Goal: Find contact information: Find contact information

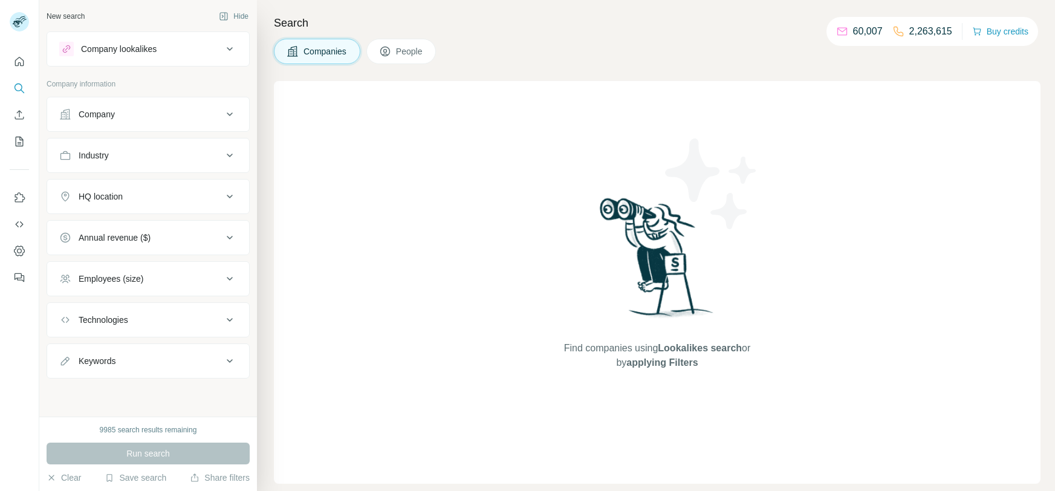
click at [187, 111] on div "Company" at bounding box center [140, 114] width 163 height 12
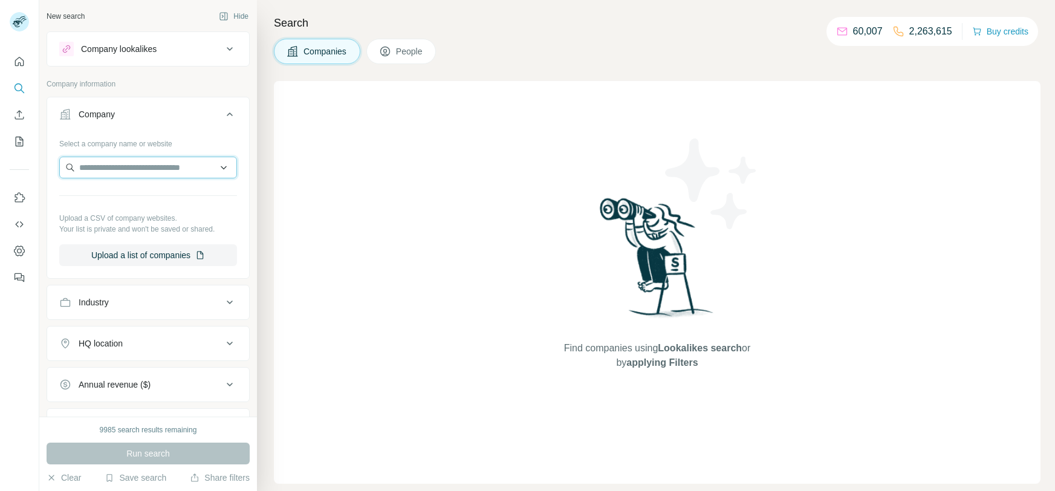
click at [172, 166] on input "text" at bounding box center [148, 168] width 178 height 22
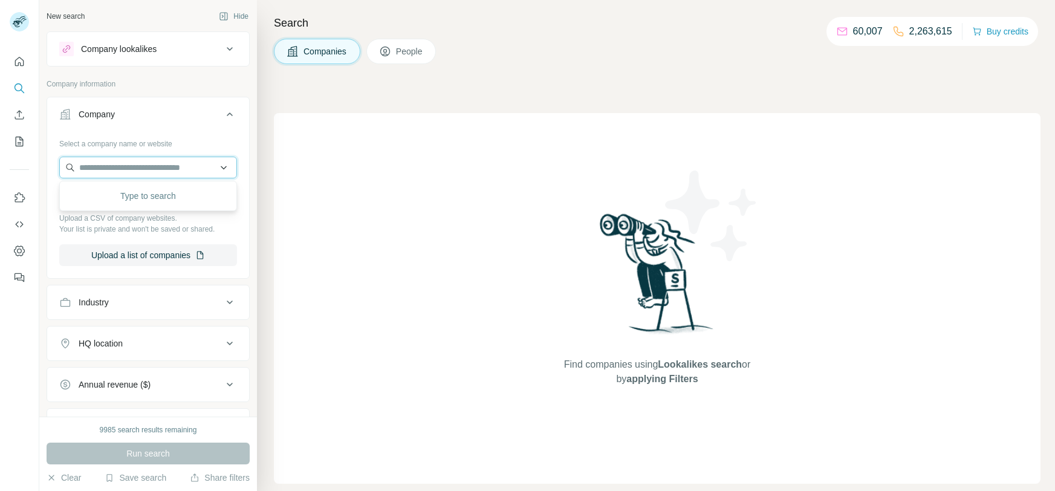
paste input "**********"
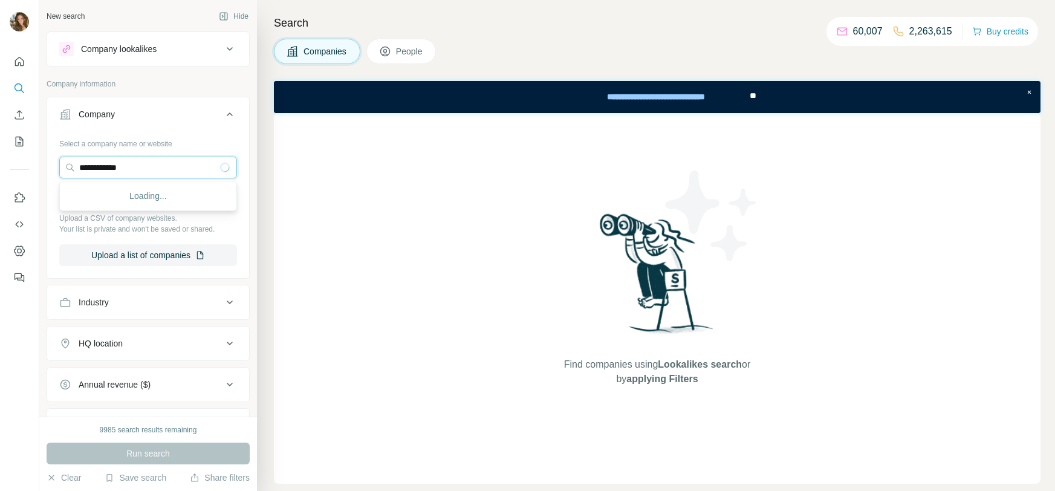
drag, startPoint x: 159, startPoint y: 161, endPoint x: 22, endPoint y: 173, distance: 137.7
click at [22, 173] on div "**********" at bounding box center [527, 245] width 1055 height 491
paste input "**"
type input "**********"
click at [175, 195] on div "Innophore [DOMAIN_NAME]" at bounding box center [148, 200] width 172 height 33
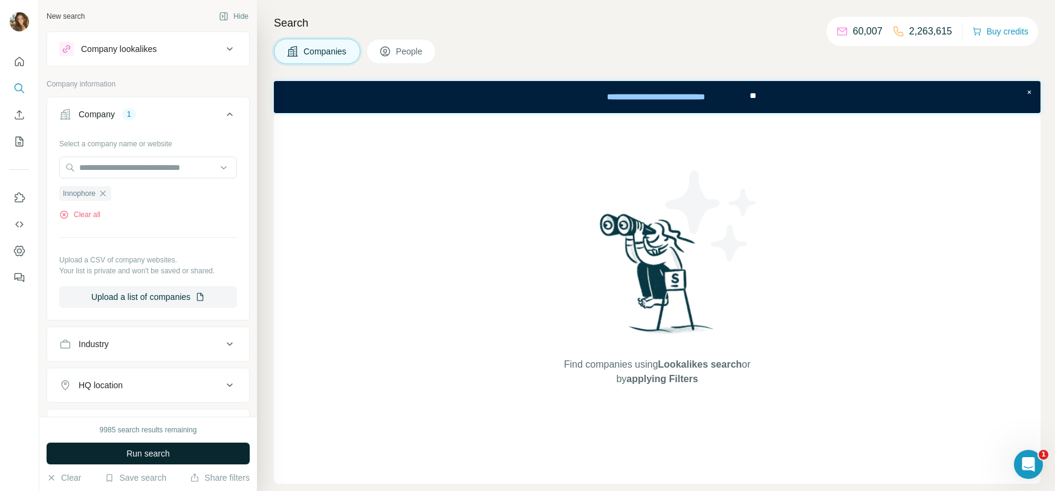
click at [172, 458] on button "Run search" at bounding box center [148, 453] width 203 height 22
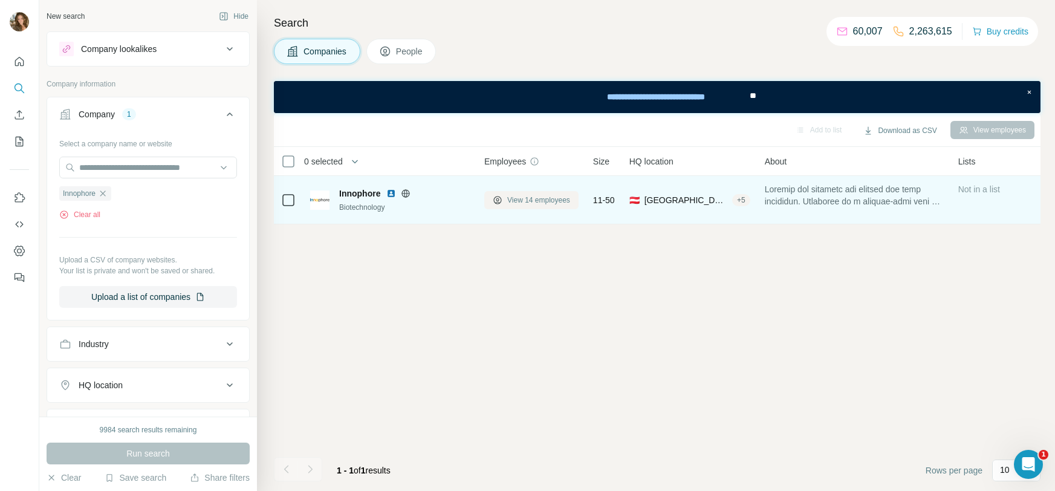
click at [519, 204] on span "View 14 employees" at bounding box center [538, 200] width 63 height 11
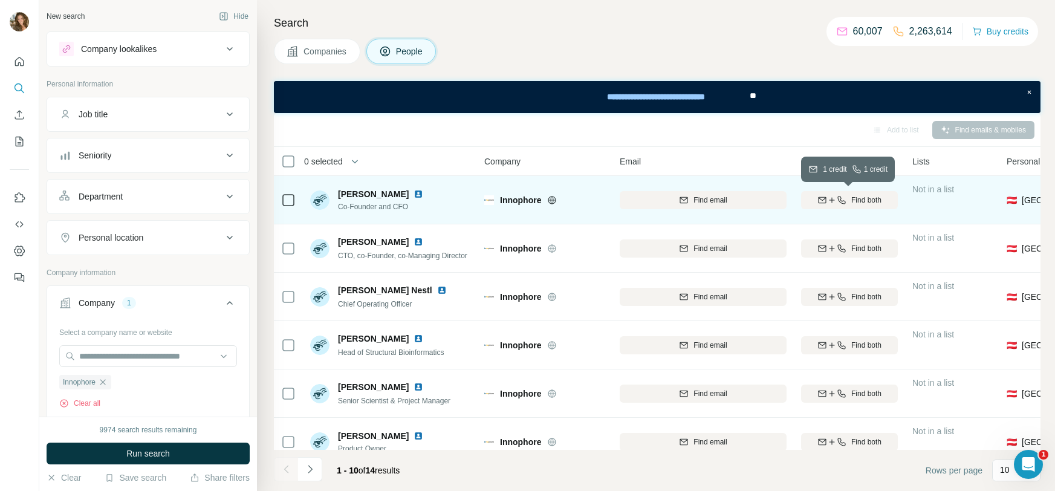
click at [849, 198] on div "Find both" at bounding box center [849, 200] width 97 height 11
click at [423, 195] on img at bounding box center [418, 194] width 10 height 10
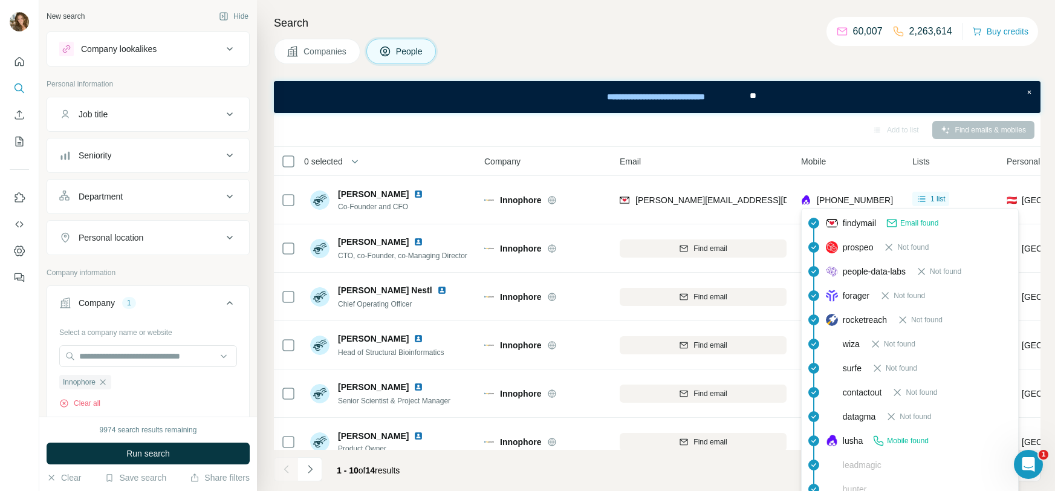
drag, startPoint x: 897, startPoint y: 201, endPoint x: 815, endPoint y: 199, distance: 82.2
click at [815, 199] on td "[PHONE_NUMBER]" at bounding box center [849, 200] width 111 height 48
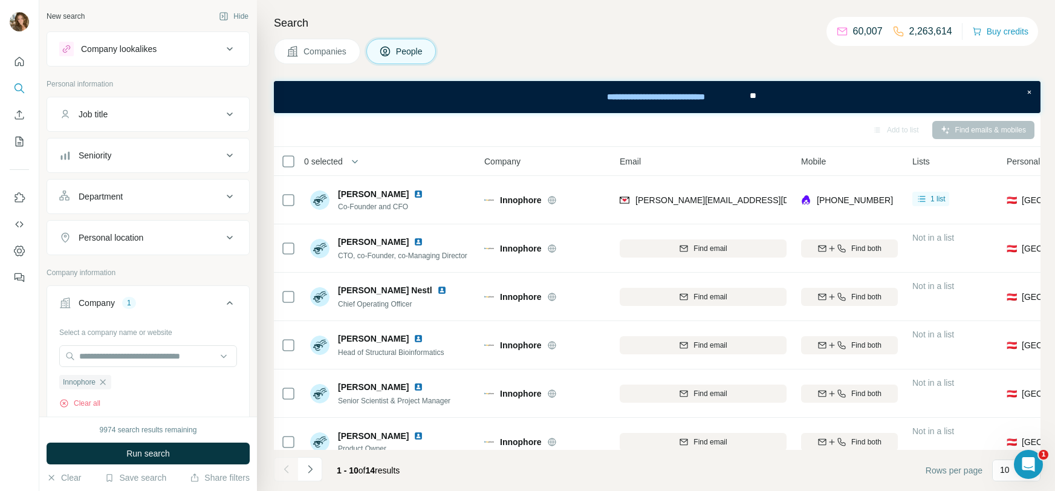
copy span "[PHONE_NUMBER]"
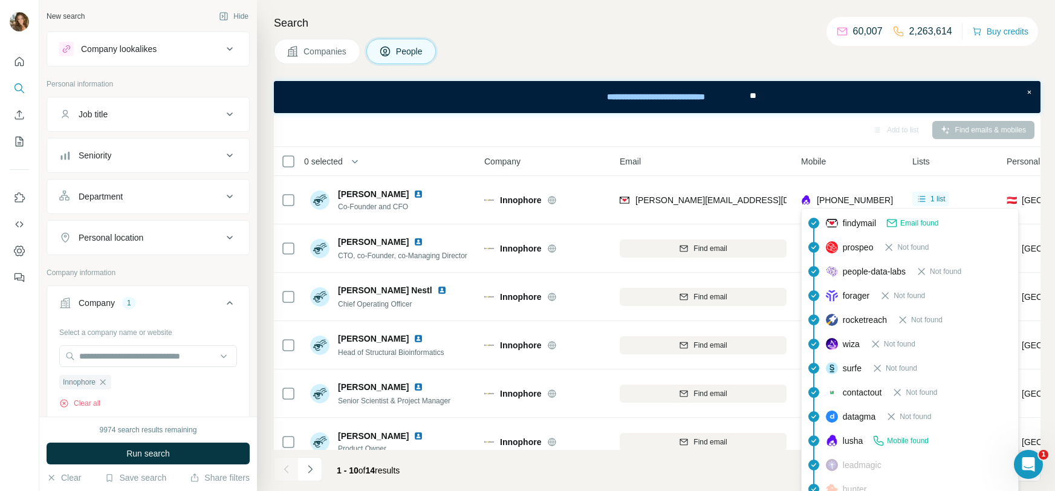
click at [852, 195] on span "[PHONE_NUMBER]" at bounding box center [855, 200] width 76 height 10
drag, startPoint x: 898, startPoint y: 199, endPoint x: 823, endPoint y: 203, distance: 75.6
click at [823, 203] on td "[PHONE_NUMBER]" at bounding box center [849, 200] width 111 height 48
copy span "43664807228014"
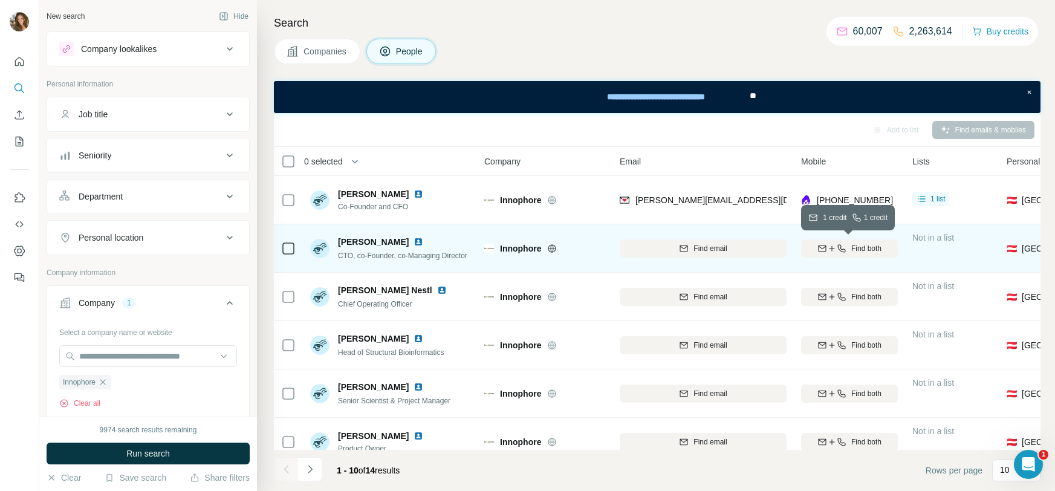
click at [876, 253] on span "Find both" at bounding box center [866, 248] width 30 height 11
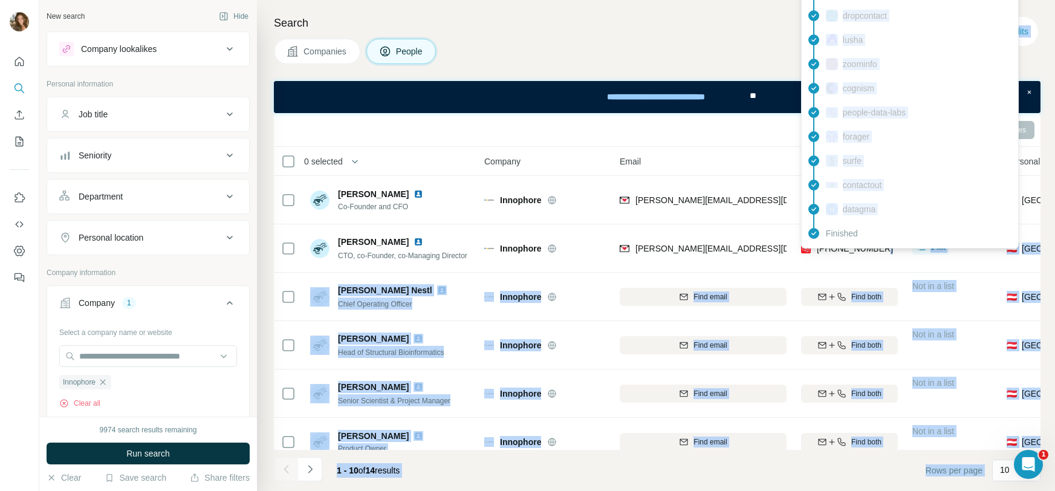
drag, startPoint x: 888, startPoint y: 257, endPoint x: 815, endPoint y: 248, distance: 73.1
click at [815, 248] on body "New search Hide Company lookalikes Personal information Job title Seniority Dep…" at bounding box center [527, 245] width 1055 height 491
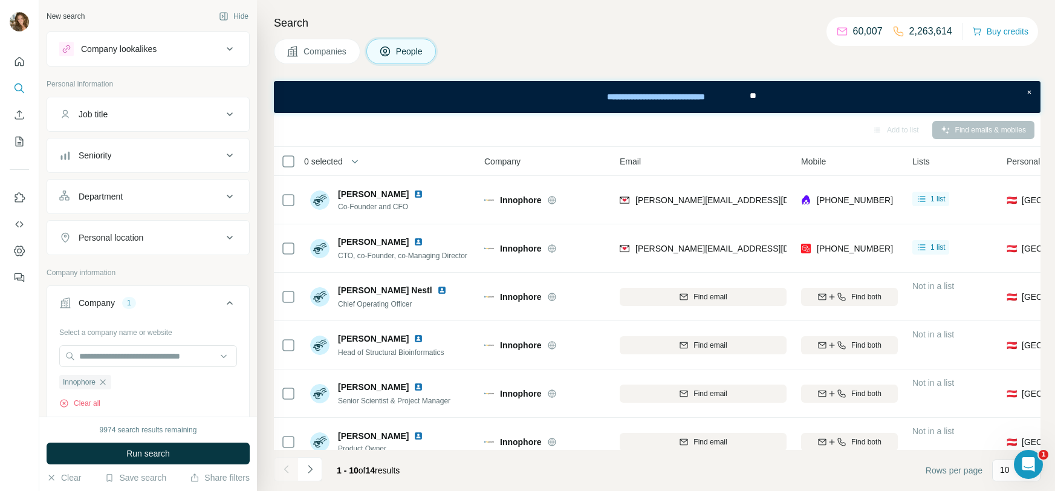
click at [778, 27] on h4 "Search" at bounding box center [657, 23] width 766 height 17
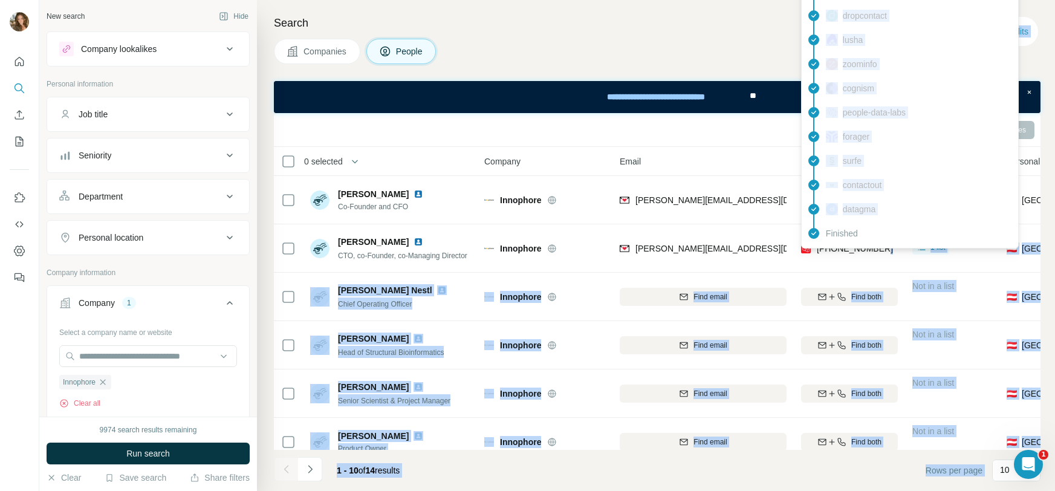
drag, startPoint x: 895, startPoint y: 253, endPoint x: 819, endPoint y: 247, distance: 75.8
click at [819, 247] on body "New search Hide Company lookalikes Personal information Job title Seniority Dep…" at bounding box center [527, 245] width 1055 height 491
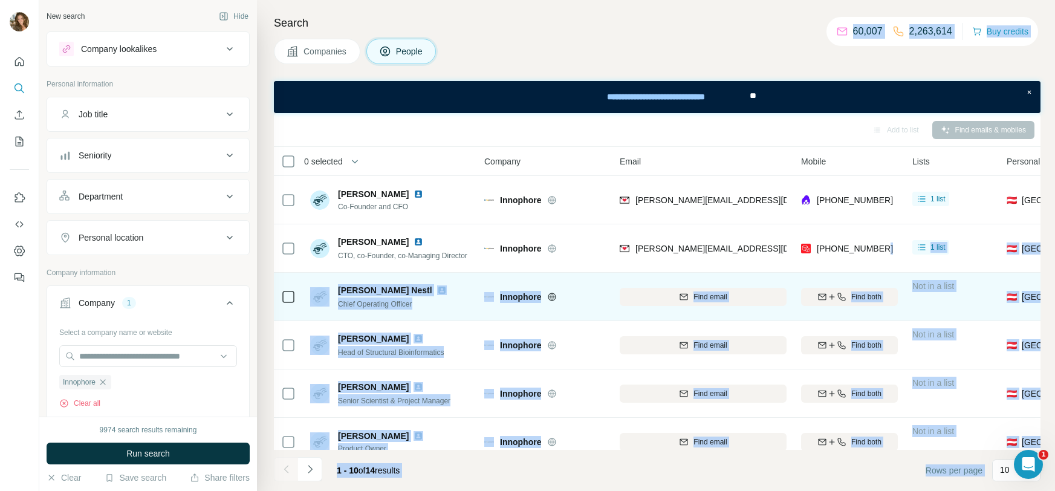
click at [876, 282] on div "Find both" at bounding box center [849, 296] width 97 height 33
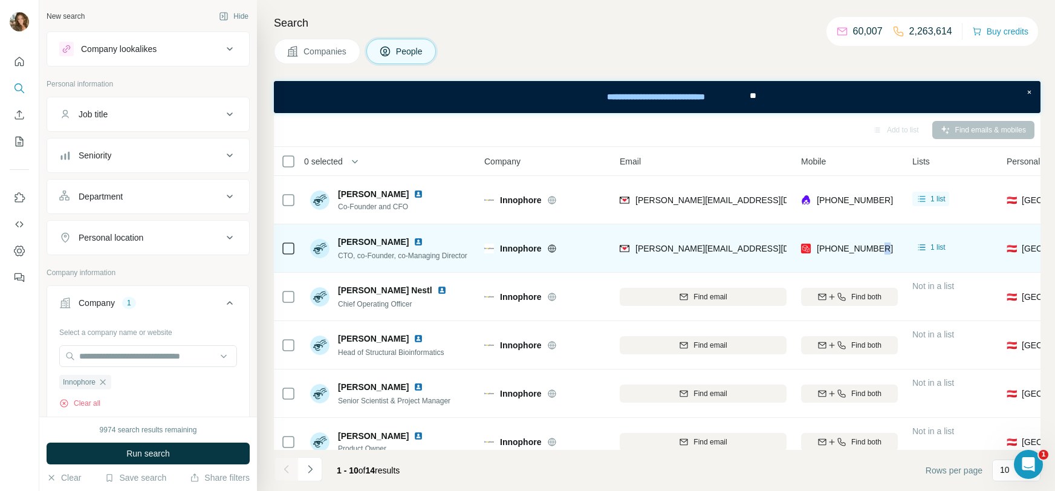
drag, startPoint x: 891, startPoint y: 254, endPoint x: 880, endPoint y: 259, distance: 12.2
click at [880, 259] on div "[PHONE_NUMBER]" at bounding box center [849, 248] width 97 height 33
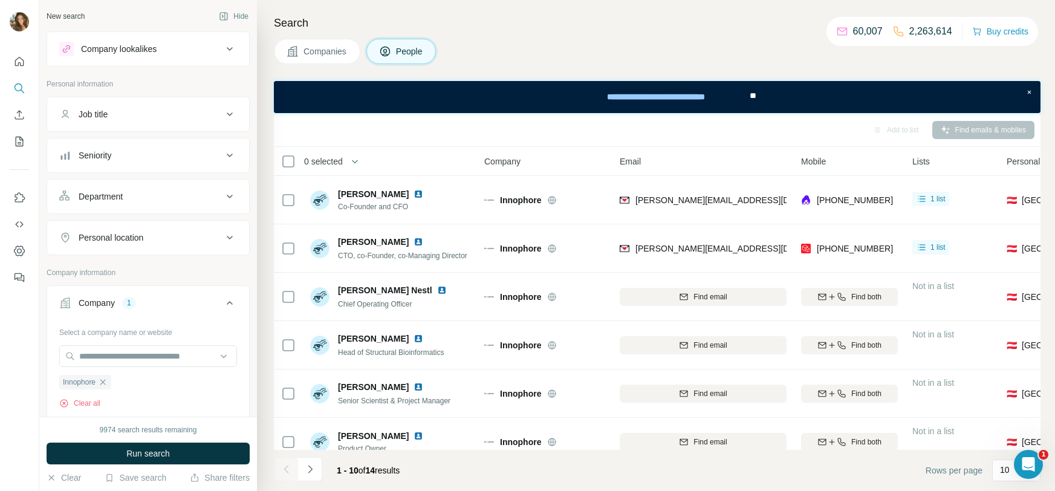
click at [751, 34] on div "Search Companies People Add to list Find emails & mobiles 0 selected People Com…" at bounding box center [656, 245] width 798 height 491
click at [756, 57] on div "Companies People" at bounding box center [657, 51] width 766 height 25
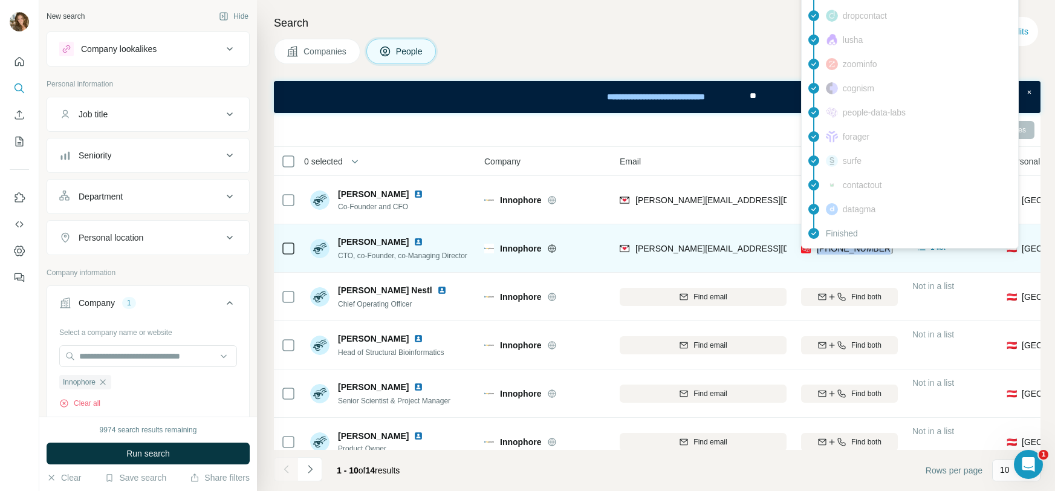
drag, startPoint x: 889, startPoint y: 248, endPoint x: 815, endPoint y: 250, distance: 73.8
click at [815, 250] on div "[PHONE_NUMBER]" at bounding box center [849, 248] width 97 height 33
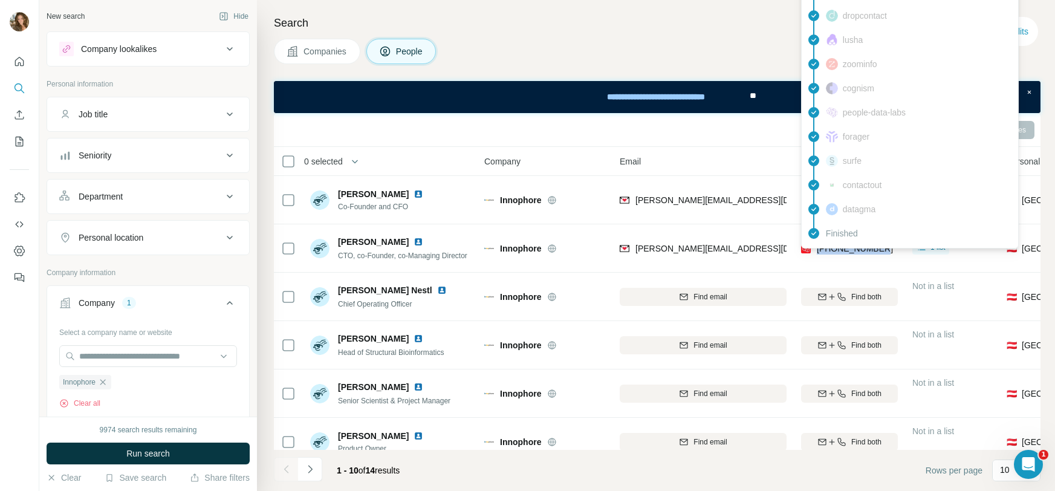
copy span "[PHONE_NUMBER]"
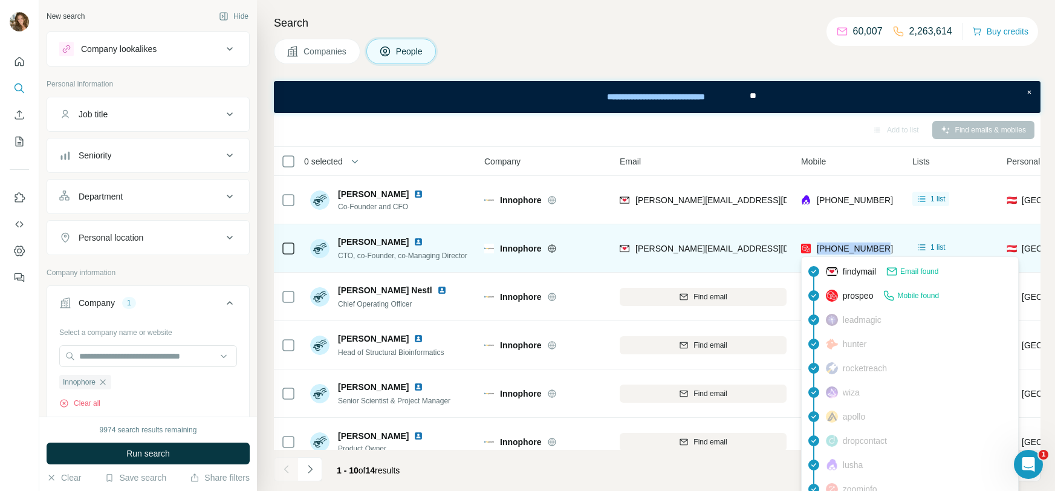
copy span "[PHONE_NUMBER]"
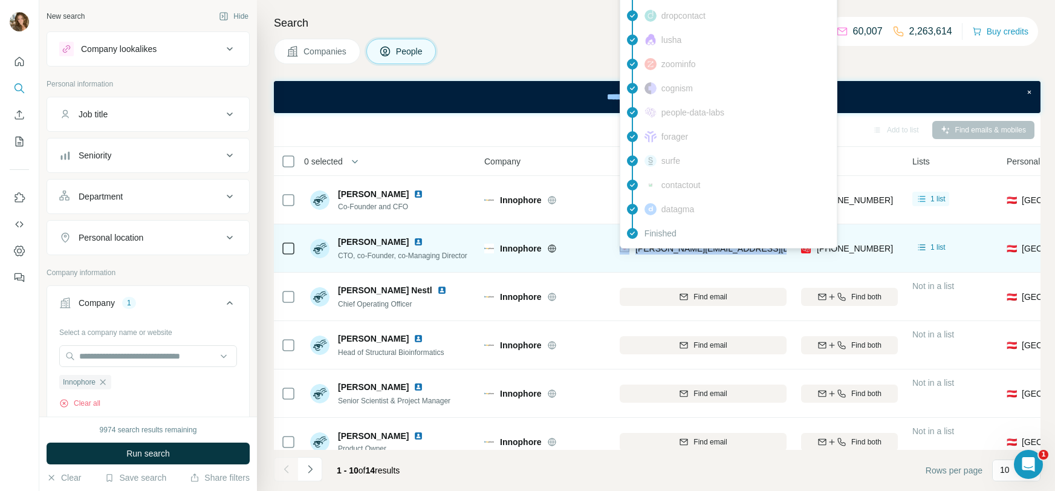
drag, startPoint x: 783, startPoint y: 250, endPoint x: 632, endPoint y: 250, distance: 151.7
click at [632, 250] on div "[PERSON_NAME][EMAIL_ADDRESS][DOMAIN_NAME]" at bounding box center [703, 248] width 167 height 33
copy div "[PERSON_NAME][EMAIL_ADDRESS][DOMAIN_NAME]"
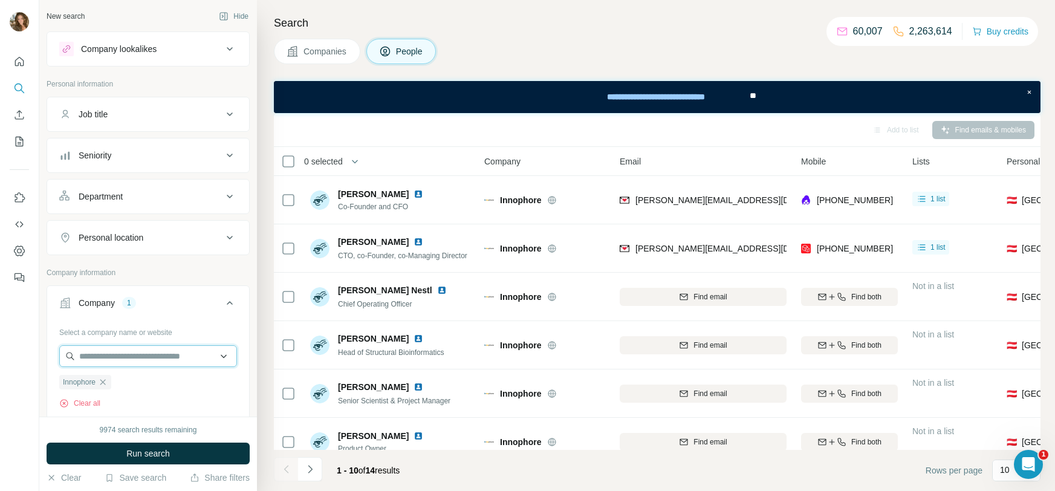
click at [153, 360] on input "text" at bounding box center [148, 356] width 178 height 22
paste input "**********"
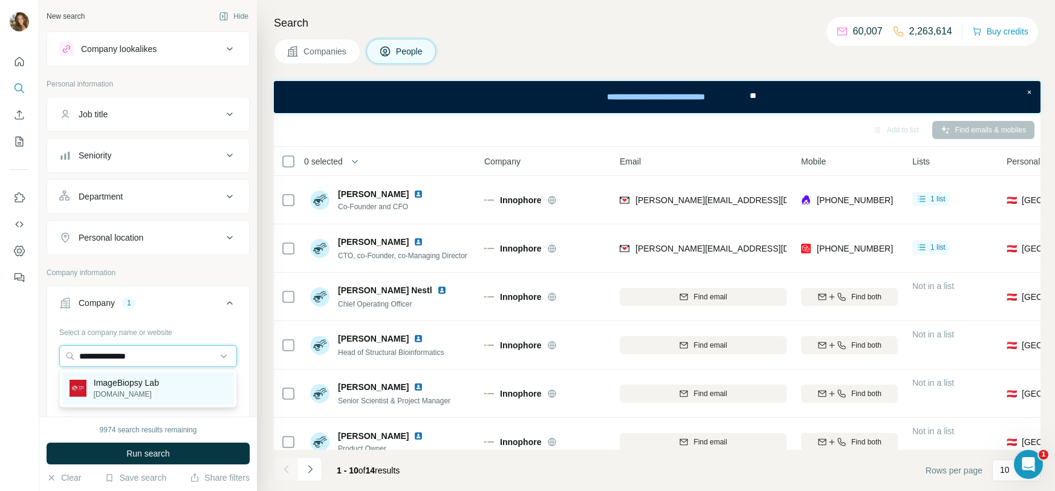
type input "**********"
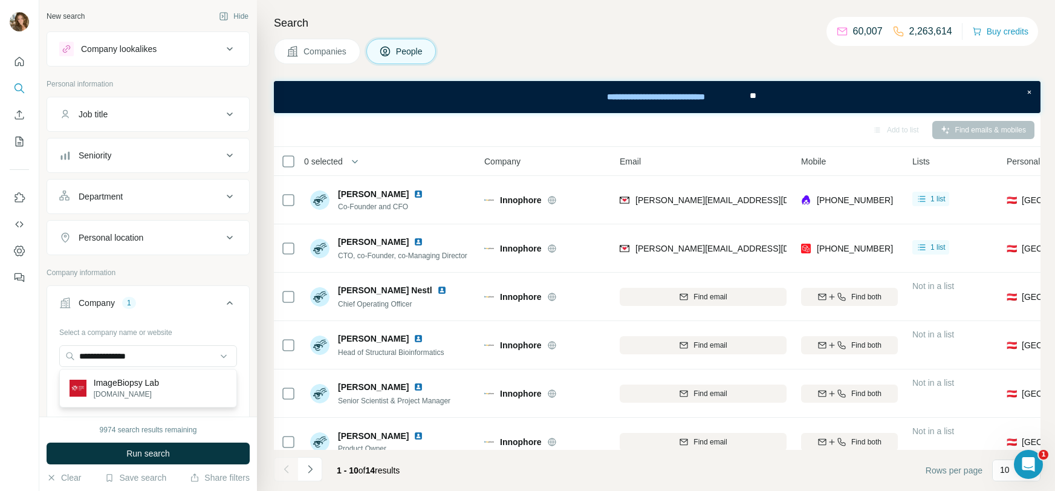
drag, startPoint x: 164, startPoint y: 388, endPoint x: 157, endPoint y: 389, distance: 6.8
click at [163, 388] on div "ImageBiopsy Lab [DOMAIN_NAME]" at bounding box center [148, 388] width 172 height 33
click at [107, 381] on icon "button" at bounding box center [103, 382] width 10 height 10
click at [134, 459] on button "Run search" at bounding box center [148, 453] width 203 height 22
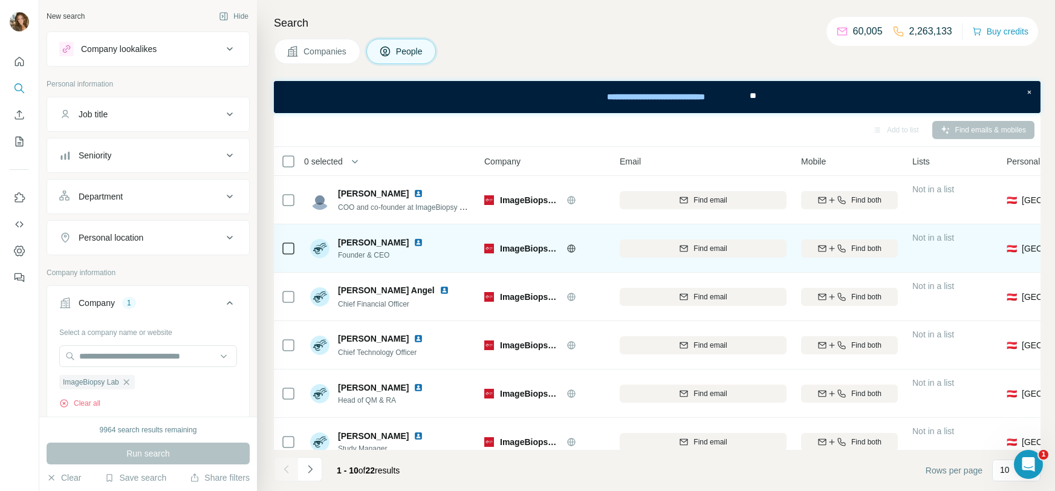
click at [442, 262] on div "[PERSON_NAME] Founder & CEO" at bounding box center [390, 248] width 161 height 33
click at [847, 251] on div "Find both" at bounding box center [849, 248] width 97 height 11
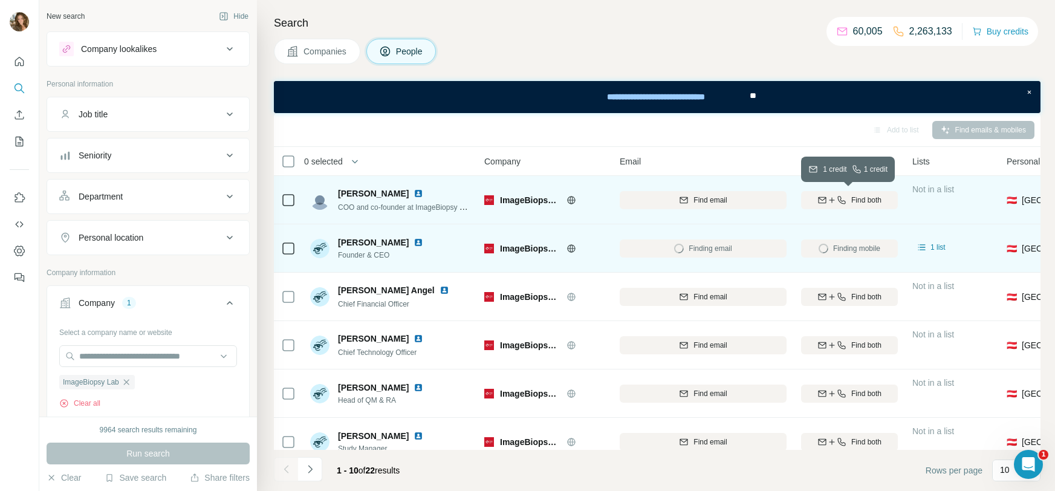
click at [851, 200] on span "Find both" at bounding box center [866, 200] width 30 height 11
